Goal: Task Accomplishment & Management: Use online tool/utility

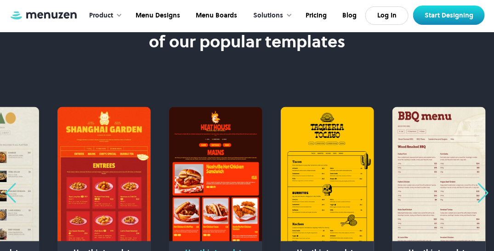
scroll to position [597, 0]
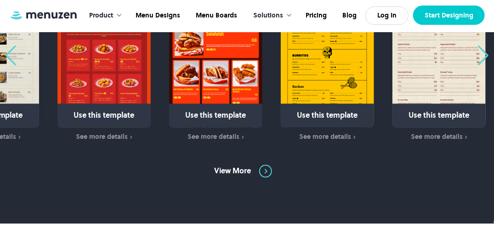
click at [421, 17] on link "Start Designing" at bounding box center [449, 15] width 72 height 19
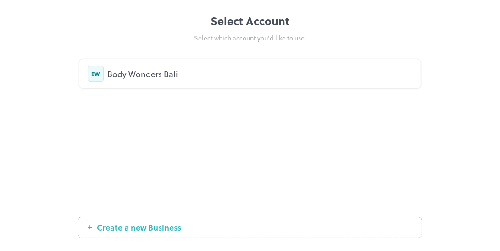
click at [222, 77] on div "Body Wonders Bali" at bounding box center [259, 73] width 305 height 12
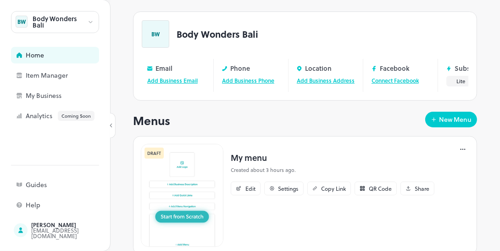
scroll to position [73, 0]
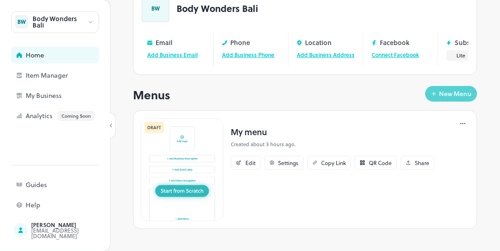
click at [444, 90] on div "New Menu" at bounding box center [455, 93] width 33 height 6
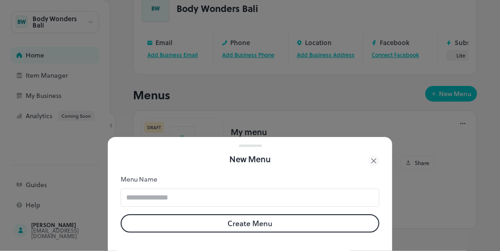
click at [371, 155] on icon at bounding box center [374, 160] width 11 height 11
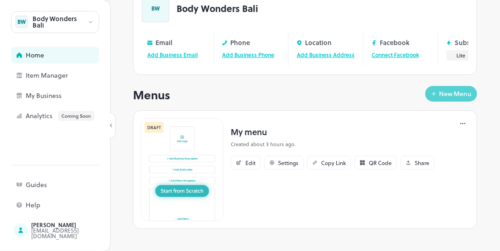
click at [458, 90] on div "New Menu" at bounding box center [455, 93] width 33 height 6
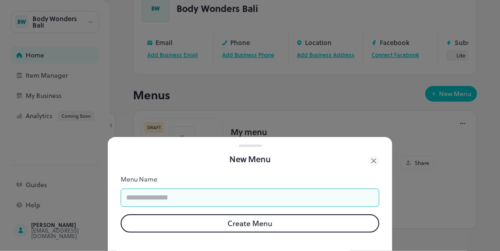
click at [178, 195] on input "text" at bounding box center [250, 197] width 259 height 18
type input "*****"
click at [272, 215] on button "Create Menu" at bounding box center [250, 223] width 259 height 18
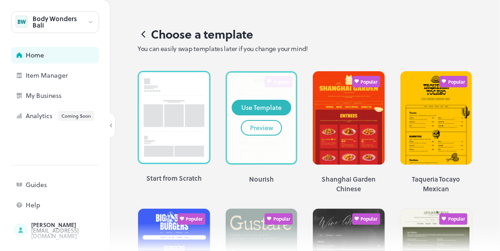
click at [261, 130] on div "Preview" at bounding box center [261, 128] width 23 height 10
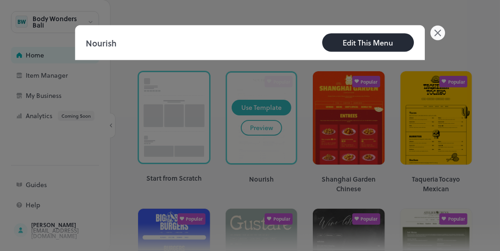
click at [432, 33] on div "Nourish Edit This Menu" at bounding box center [250, 125] width 500 height 251
click at [434, 32] on icon at bounding box center [438, 33] width 15 height 15
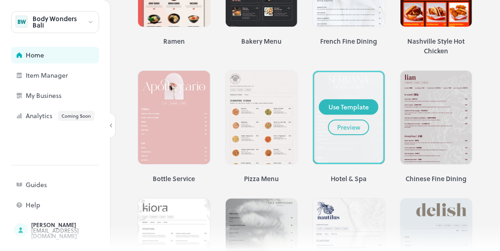
scroll to position [413, 0]
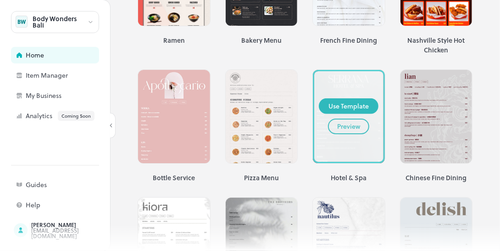
click at [346, 118] on button "Preview" at bounding box center [348, 126] width 41 height 16
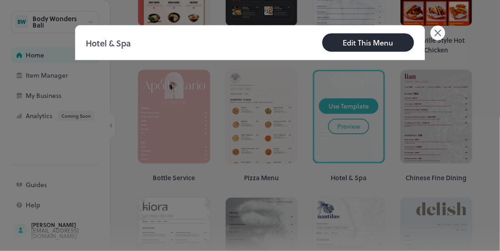
click at [385, 46] on div "Edit This Menu" at bounding box center [368, 42] width 51 height 11
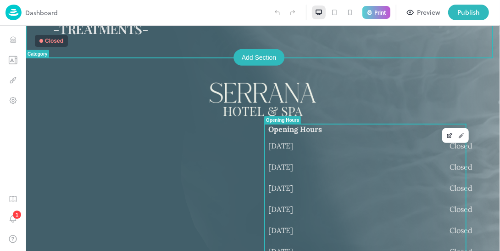
scroll to position [254, 0]
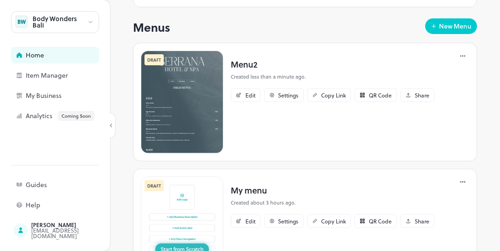
scroll to position [92, 0]
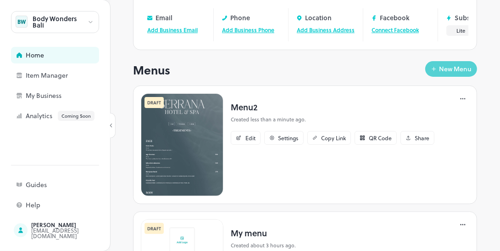
click at [432, 74] on button "New Menu" at bounding box center [452, 69] width 52 height 16
click at [439, 72] on div "New Menu" at bounding box center [455, 69] width 33 height 6
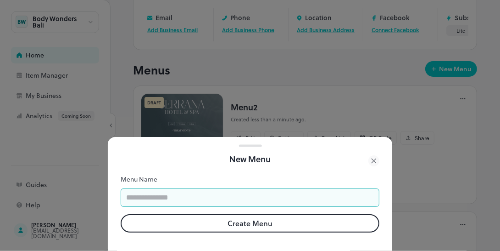
click at [196, 197] on input "text" at bounding box center [250, 197] width 259 height 18
type input "*****"
click at [239, 219] on button "Create Menu" at bounding box center [250, 223] width 259 height 18
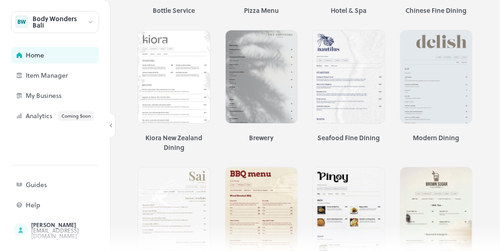
scroll to position [597, 0]
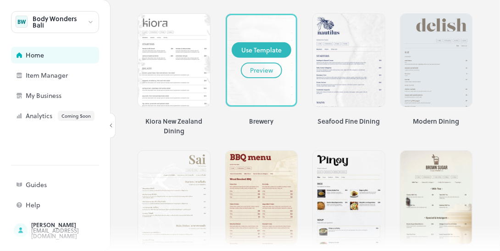
click at [266, 65] on div "Preview" at bounding box center [261, 70] width 23 height 10
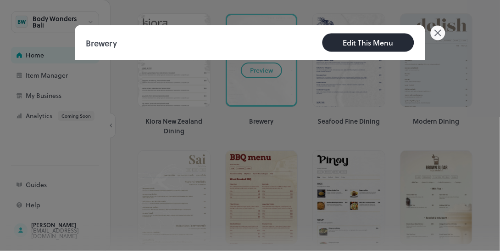
click at [434, 32] on icon at bounding box center [438, 33] width 15 height 15
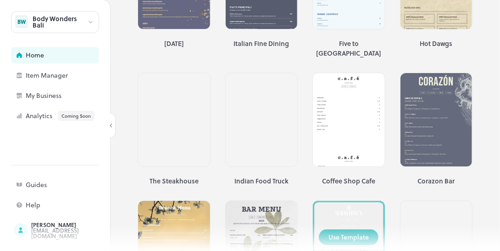
scroll to position [1561, 0]
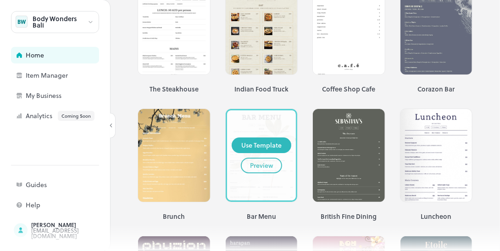
click at [261, 160] on div "Preview" at bounding box center [261, 165] width 23 height 10
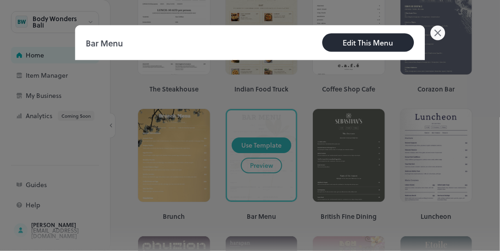
click at [382, 44] on div "Edit This Menu" at bounding box center [368, 42] width 51 height 11
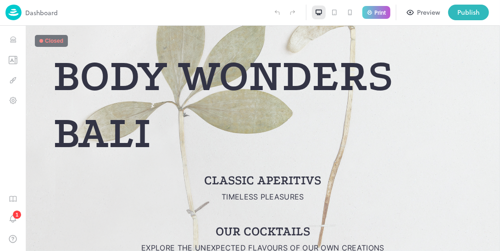
click at [9, 13] on img at bounding box center [14, 13] width 16 height 16
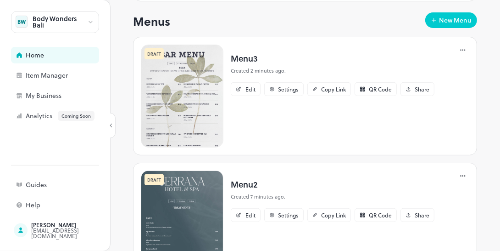
scroll to position [92, 0]
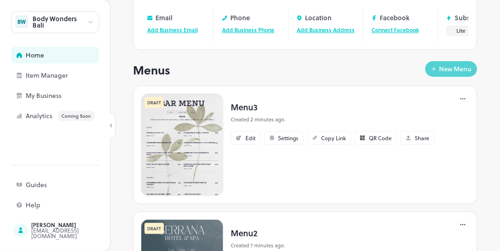
click at [440, 72] on div "New Menu" at bounding box center [455, 69] width 33 height 6
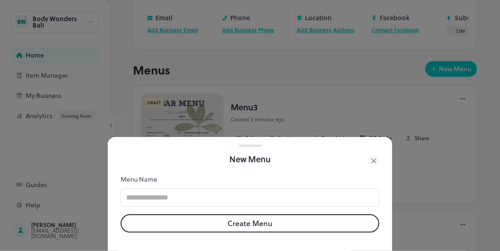
click at [371, 155] on icon at bounding box center [374, 160] width 11 height 11
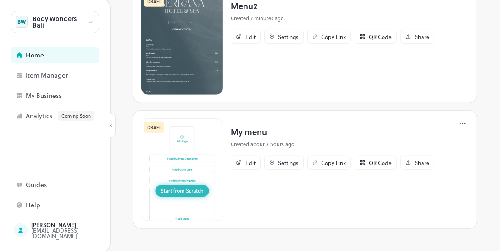
scroll to position [140, 0]
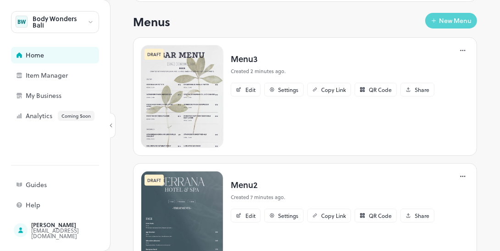
click at [443, 24] on div "New Menu" at bounding box center [455, 20] width 33 height 6
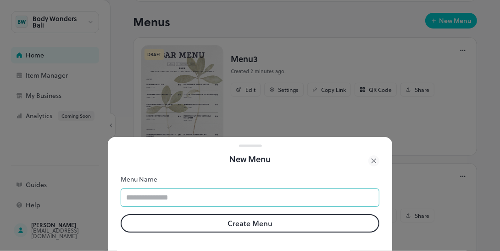
click at [247, 195] on input "text" at bounding box center [250, 197] width 259 height 18
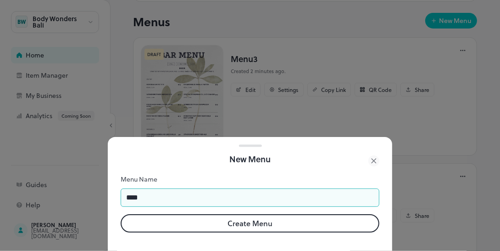
type input "*****"
click button "Create Menu" at bounding box center [250, 223] width 259 height 18
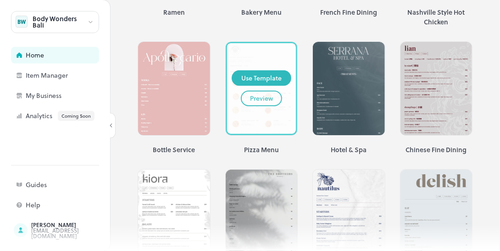
scroll to position [579, 0]
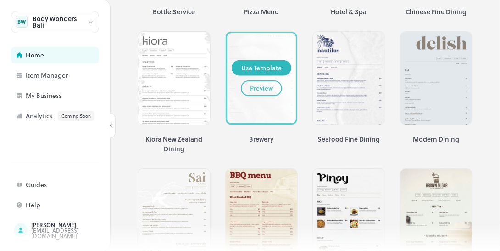
click at [261, 83] on div "Preview" at bounding box center [261, 88] width 23 height 10
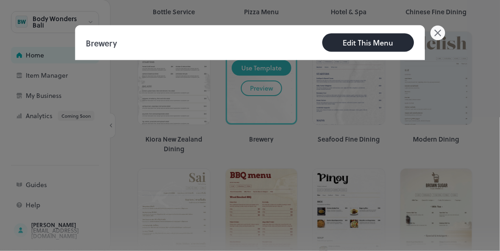
click at [365, 43] on div "Edit This Menu" at bounding box center [368, 42] width 51 height 11
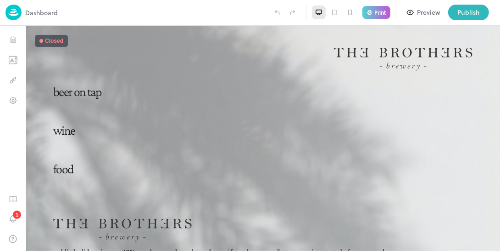
click at [14, 13] on img at bounding box center [14, 13] width 16 height 16
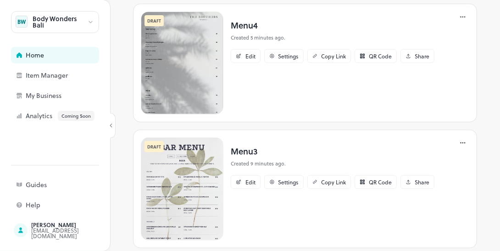
scroll to position [128, 0]
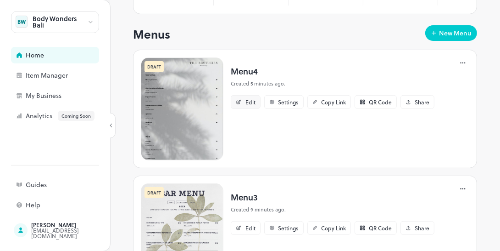
click at [246, 105] on div "Edit" at bounding box center [251, 102] width 10 height 6
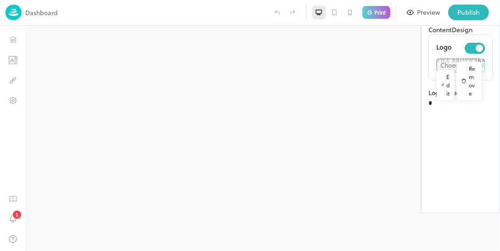
click at [437, 100] on div "Edit" at bounding box center [446, 85] width 18 height 30
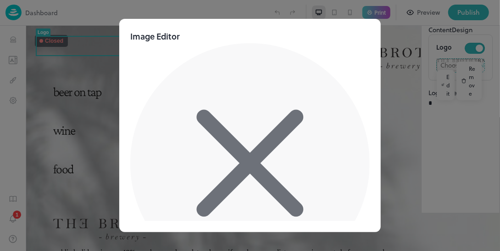
drag, startPoint x: 355, startPoint y: 88, endPoint x: 328, endPoint y: 114, distance: 37.7
click at [354, 87] on icon at bounding box center [250, 163] width 240 height 240
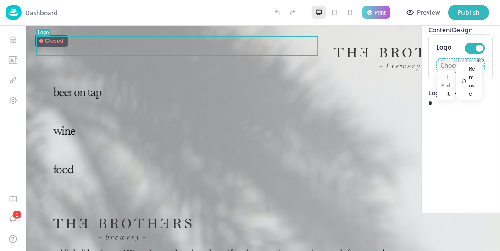
click at [437, 72] on input "file" at bounding box center [461, 65] width 48 height 13
type input "**********"
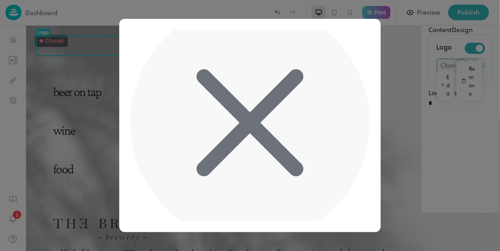
scroll to position [39, 0]
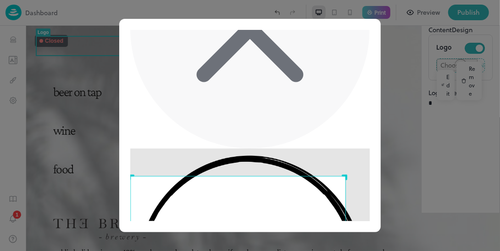
scroll to position [135, 0]
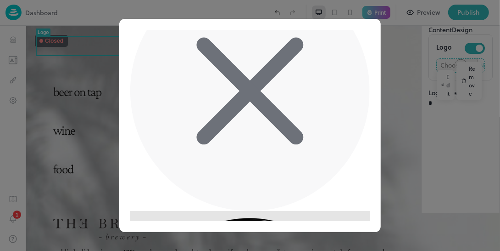
scroll to position [92, 0]
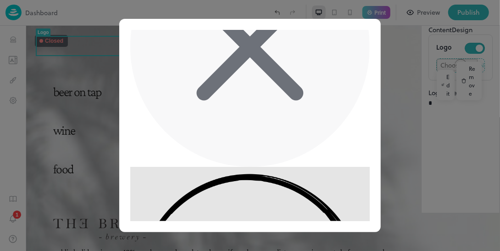
scroll to position [135, 0]
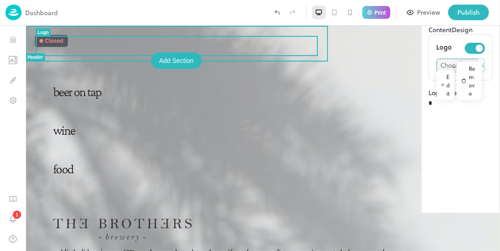
click at [267, 47] on div at bounding box center [263, 58] width 420 height 23
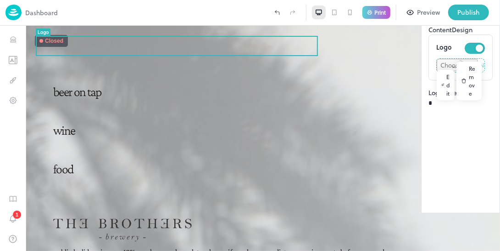
click at [429, 34] on div "Content Design" at bounding box center [461, 30] width 64 height 10
click at [452, 34] on button "Design" at bounding box center [462, 30] width 21 height 10
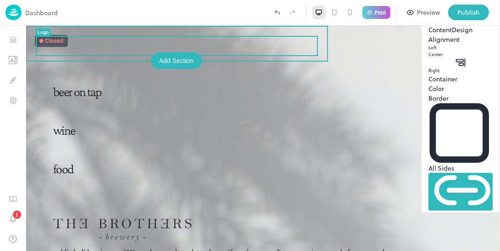
click at [438, 49] on img at bounding box center [455, 58] width 35 height 23
click at [261, 47] on div at bounding box center [263, 58] width 420 height 23
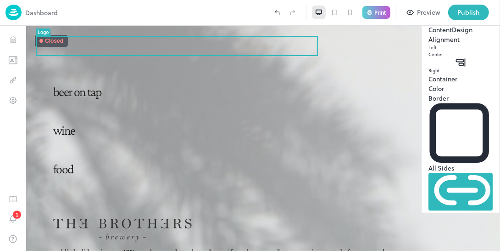
click at [429, 34] on button "Content" at bounding box center [440, 30] width 23 height 10
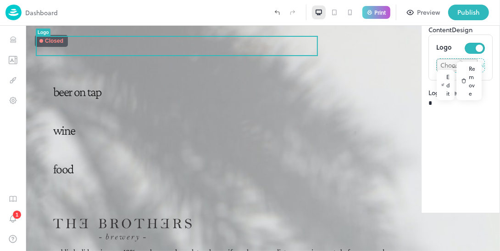
type input "**"
click at [429, 97] on span at bounding box center [429, 97] width 0 height 0
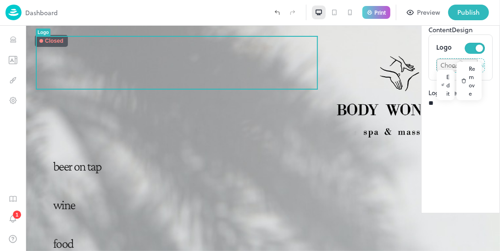
type input "**"
click at [429, 97] on span at bounding box center [429, 97] width 0 height 0
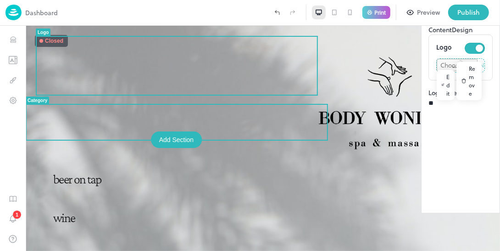
click at [101, 172] on p "beer on tap" at bounding box center [263, 178] width 420 height 13
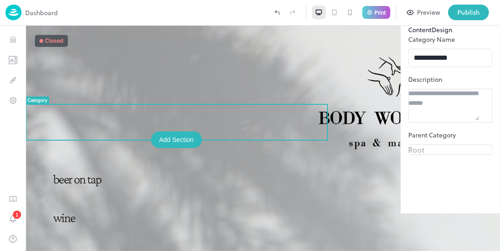
click at [205, 172] on div "beer on tap" at bounding box center [263, 186] width 420 height 29
click at [432, 34] on button "Design" at bounding box center [442, 30] width 21 height 10
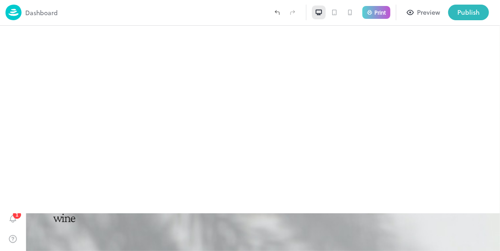
click at [305, 51] on img at bounding box center [389, 102] width 168 height 110
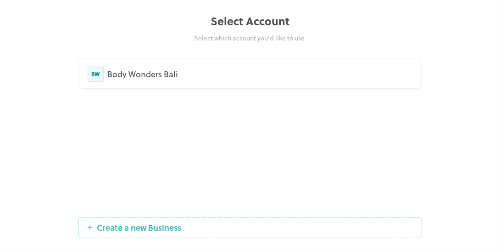
click at [204, 77] on div "Body Wonders Bali" at bounding box center [259, 73] width 305 height 12
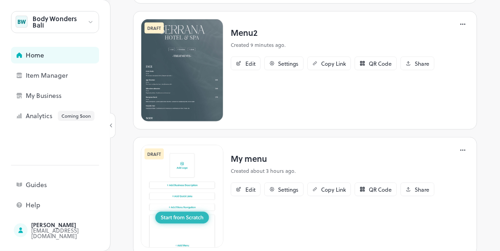
scroll to position [324, 0]
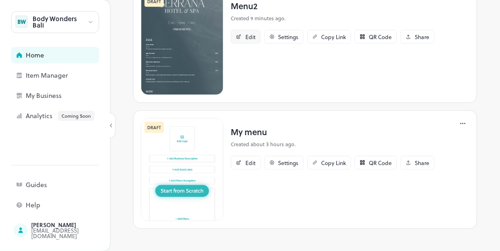
click at [247, 34] on div "Edit" at bounding box center [251, 37] width 10 height 6
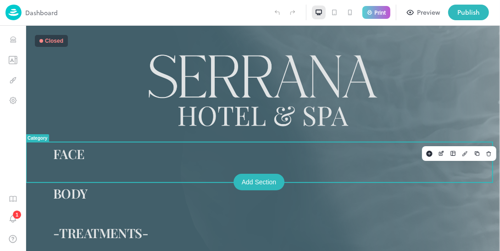
click at [64, 168] on div "FACE" at bounding box center [263, 161] width 420 height 30
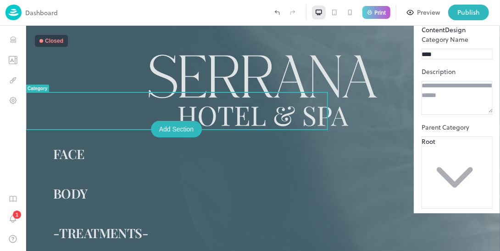
click at [445, 34] on button "Design" at bounding box center [455, 30] width 21 height 10
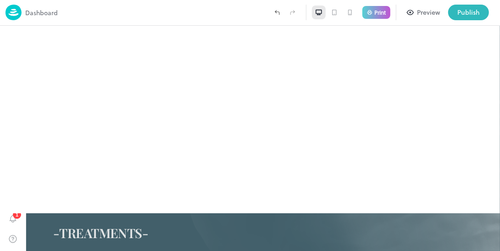
click at [17, 12] on img at bounding box center [14, 13] width 16 height 16
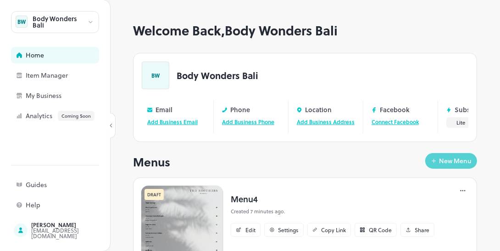
click at [445, 164] on div "New Menu" at bounding box center [455, 160] width 33 height 6
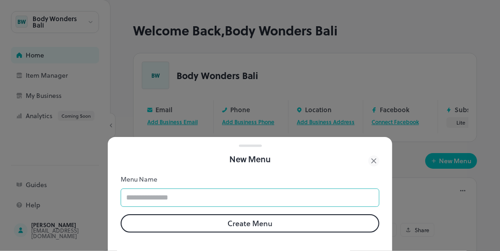
click at [303, 190] on input "text" at bounding box center [250, 197] width 259 height 18
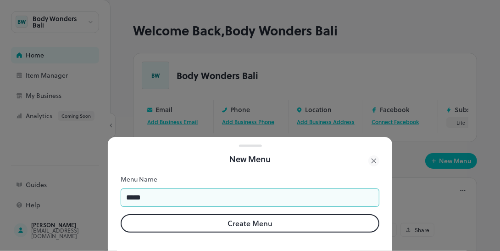
type input "*****"
click at [289, 214] on button "Create Menu" at bounding box center [250, 223] width 259 height 18
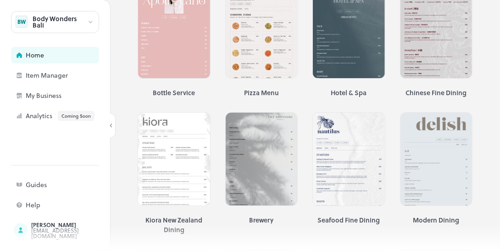
scroll to position [544, 0]
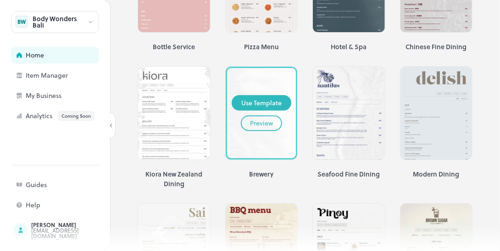
click at [262, 118] on div "Preview" at bounding box center [261, 123] width 23 height 10
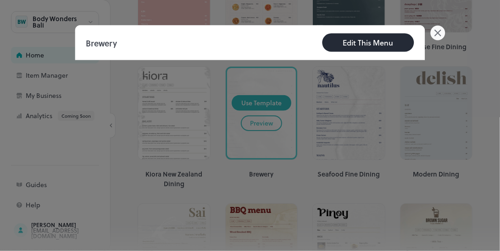
scroll to position [545, 0]
